Goal: Ask a question

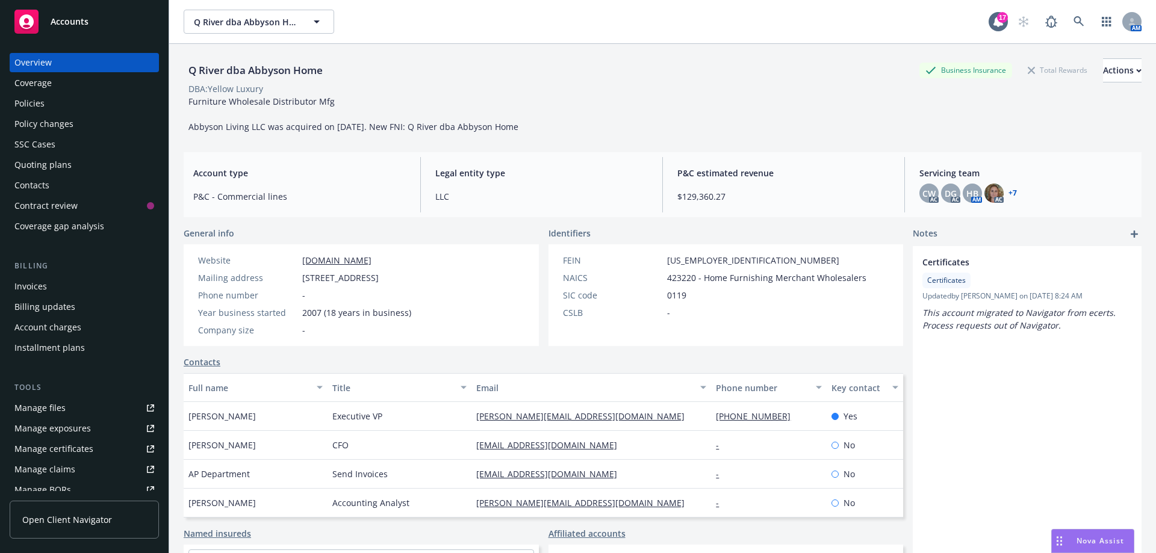
click at [1099, 540] on span "Nova Assist" at bounding box center [1101, 541] width 48 height 10
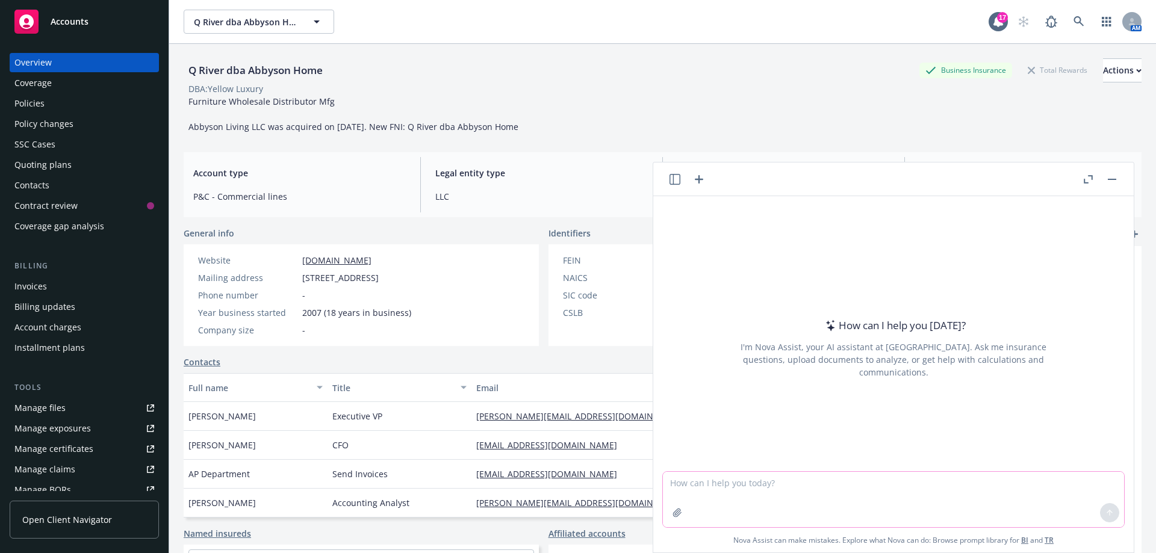
click at [674, 517] on icon "button" at bounding box center [678, 513] width 10 height 10
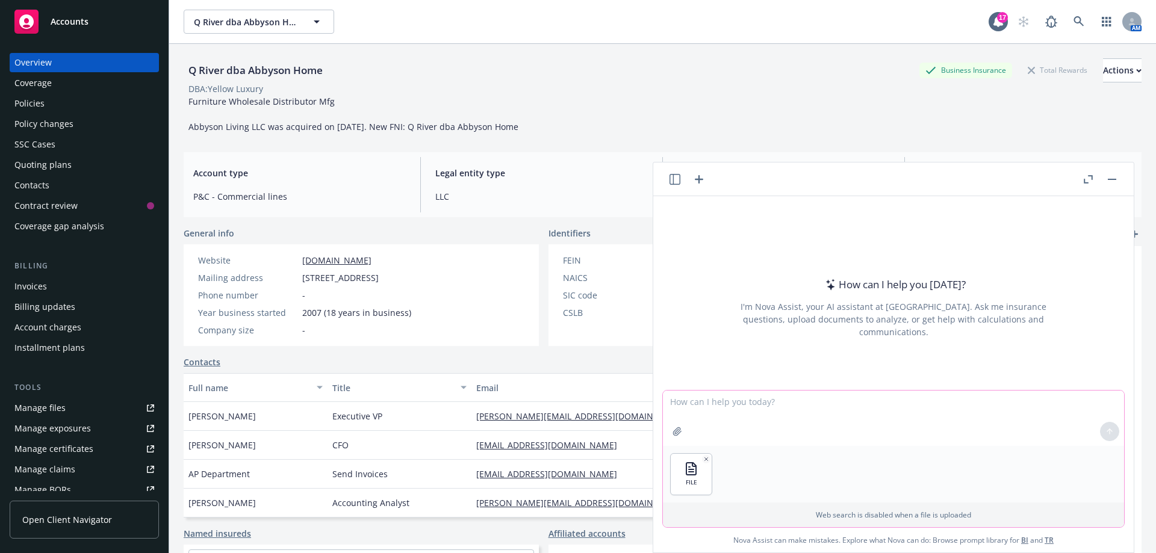
click at [700, 403] on textarea at bounding box center [893, 418] width 461 height 55
type textarea "Please summarize the insurance requirements"
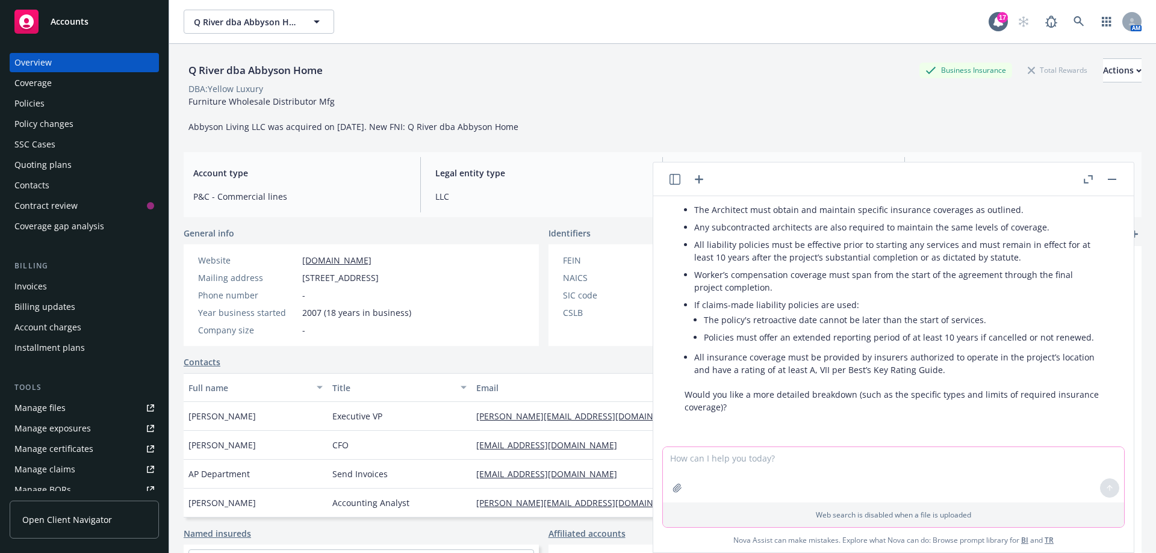
scroll to position [109, 0]
type textarea "Yes, please provide detailed based on the line of coverage"
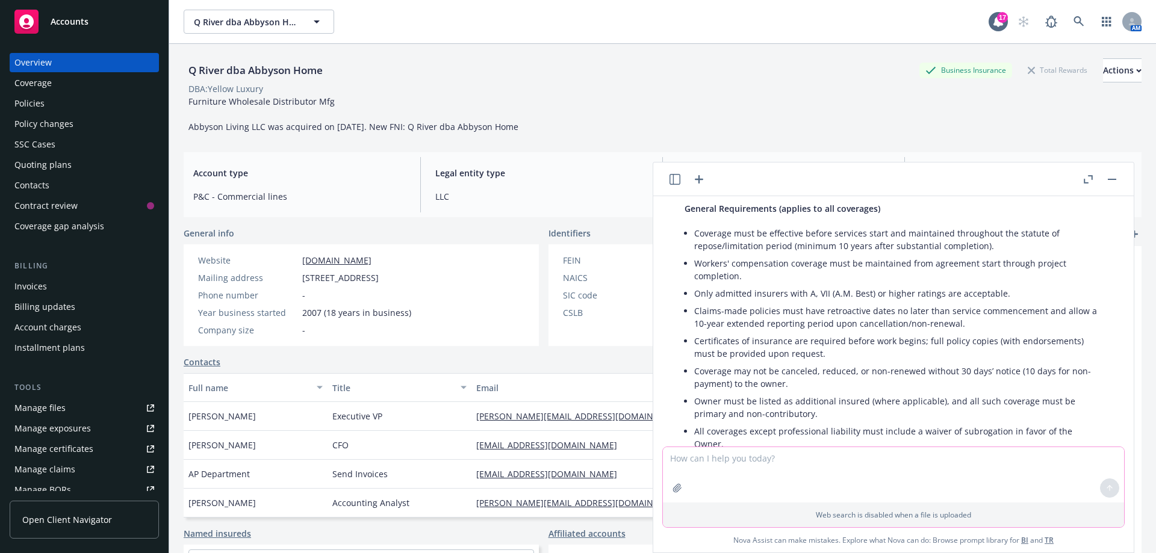
scroll to position [476, 0]
